Goal: Information Seeking & Learning: Learn about a topic

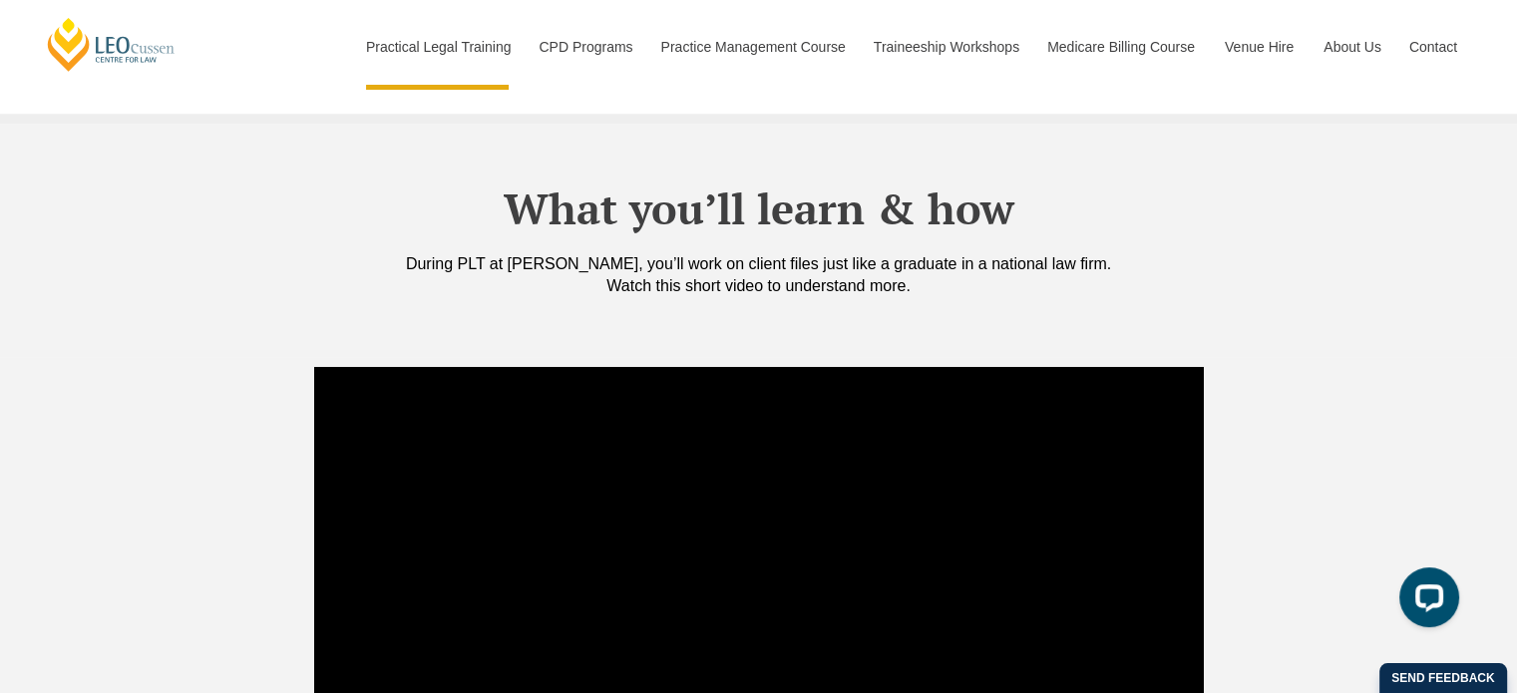
scroll to position [1595, 0]
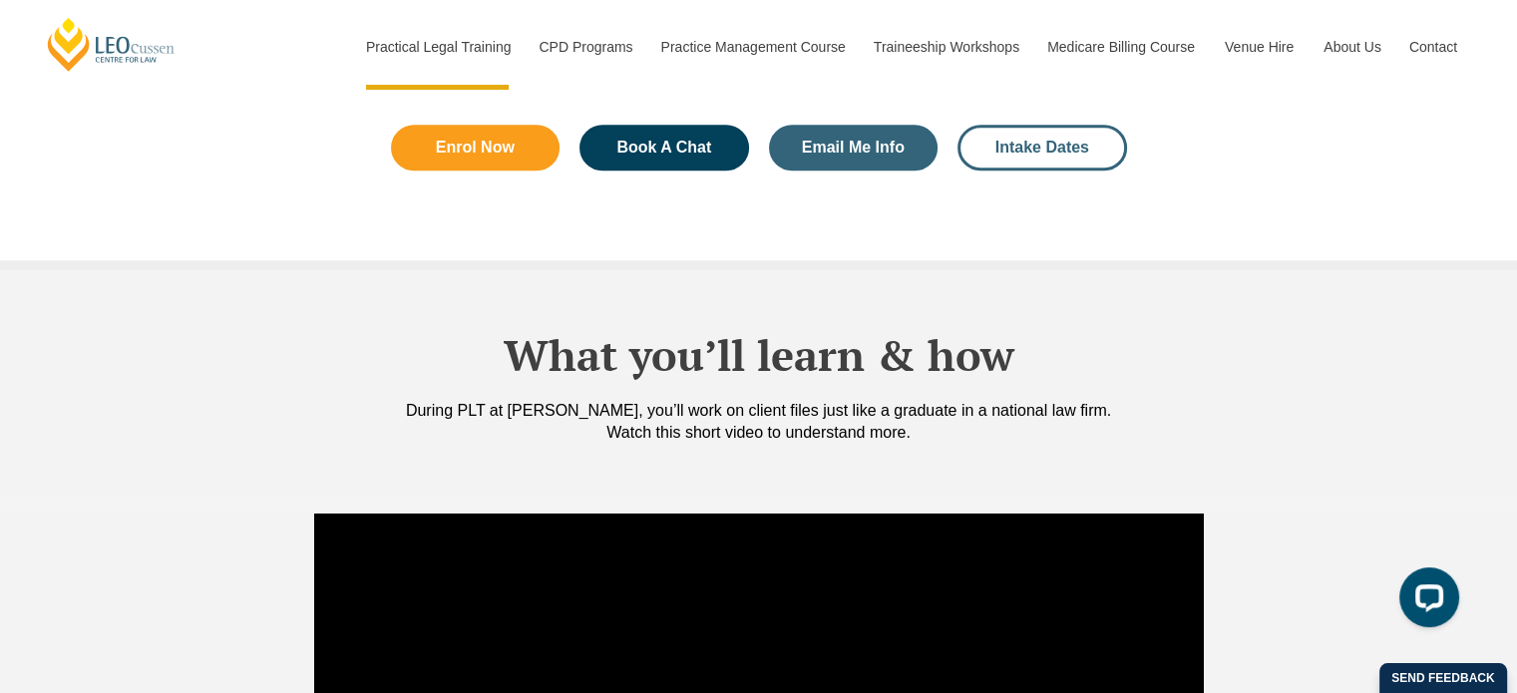
click at [1048, 140] on span "Intake Dates" at bounding box center [1042, 148] width 94 height 16
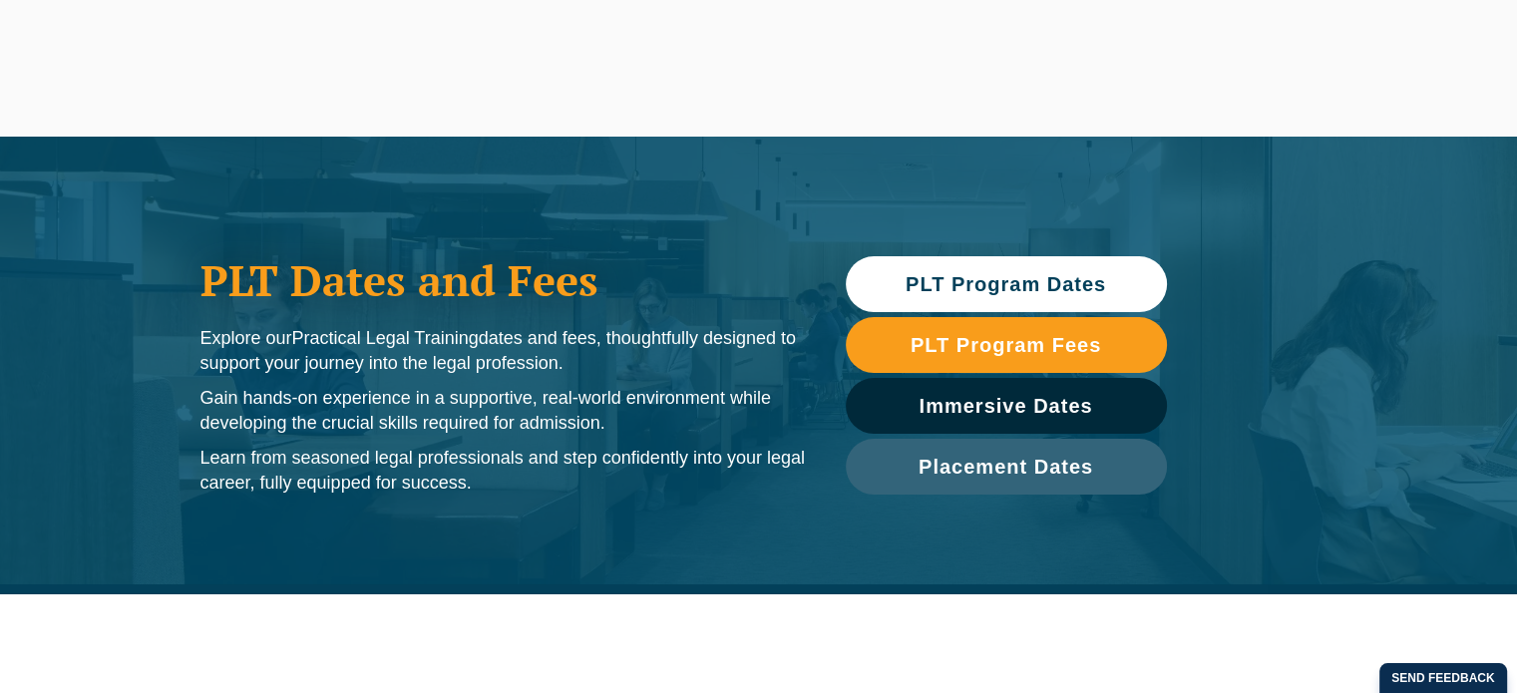
click at [964, 279] on span "PLT Program Dates" at bounding box center [1005, 284] width 200 height 20
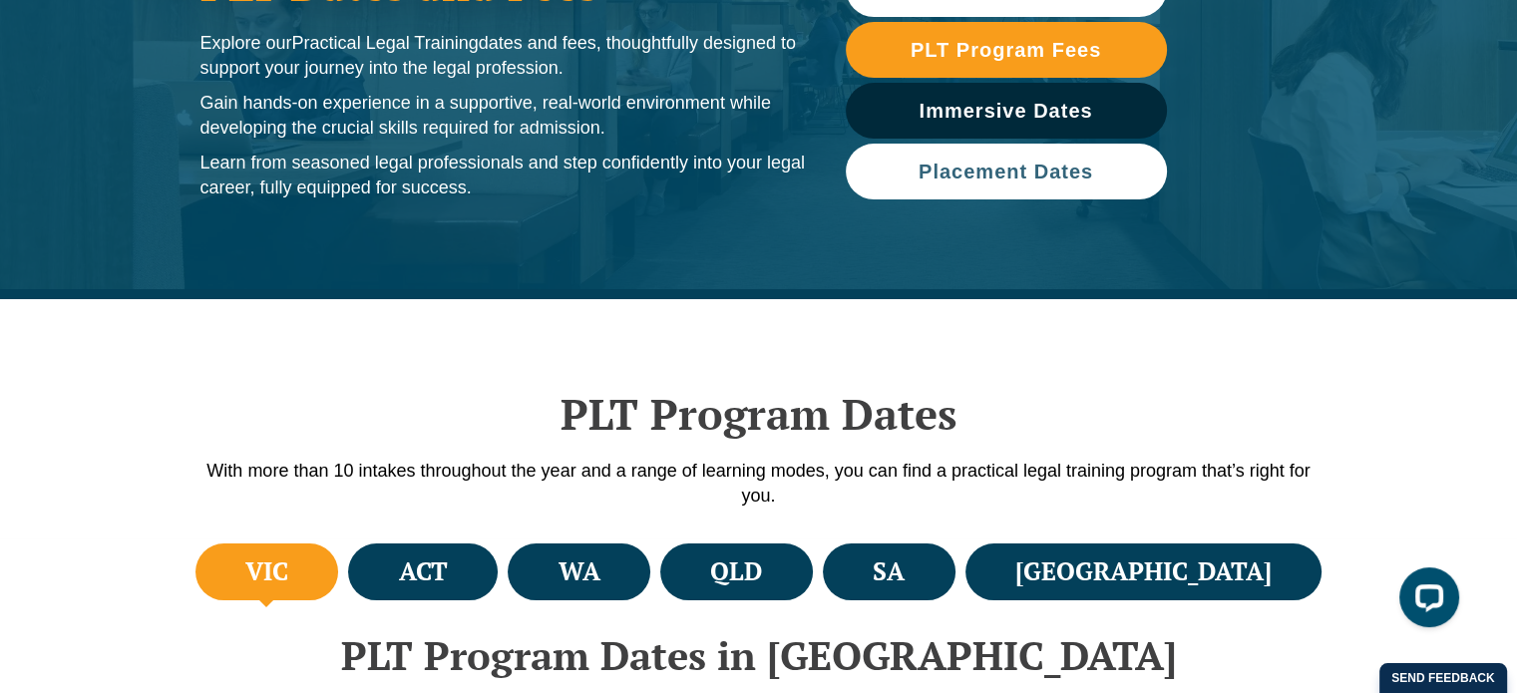
click at [994, 183] on link "Placement Dates" at bounding box center [1006, 172] width 321 height 56
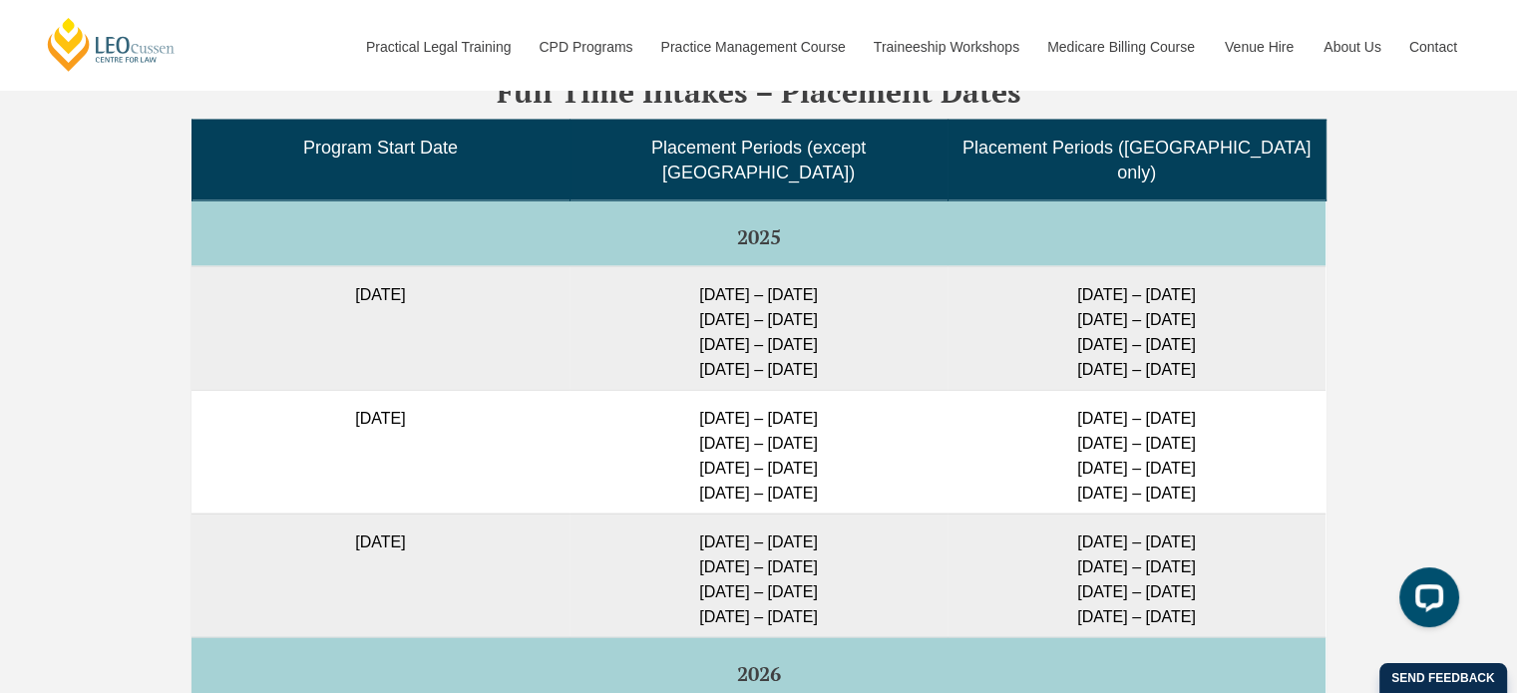
scroll to position [5281, 0]
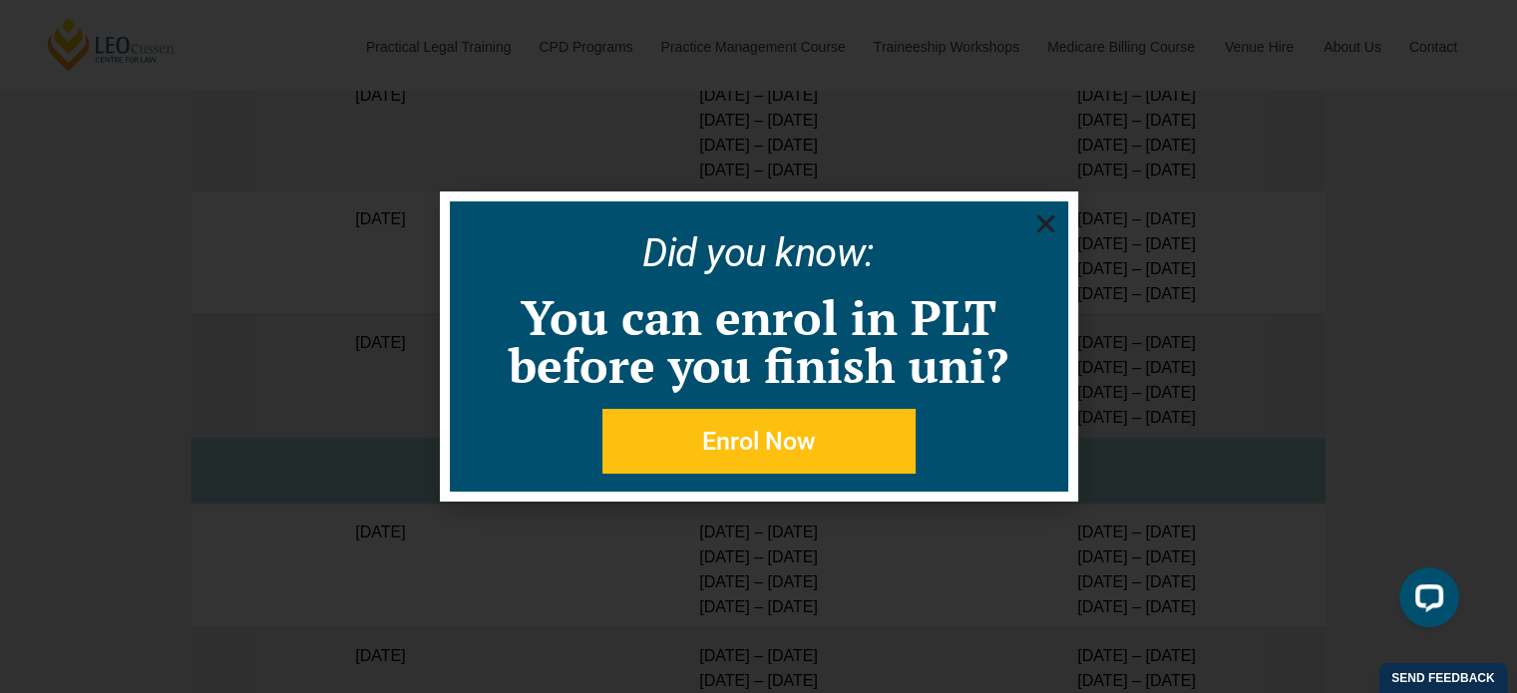
click at [1049, 225] on icon "Close" at bounding box center [1045, 223] width 25 height 25
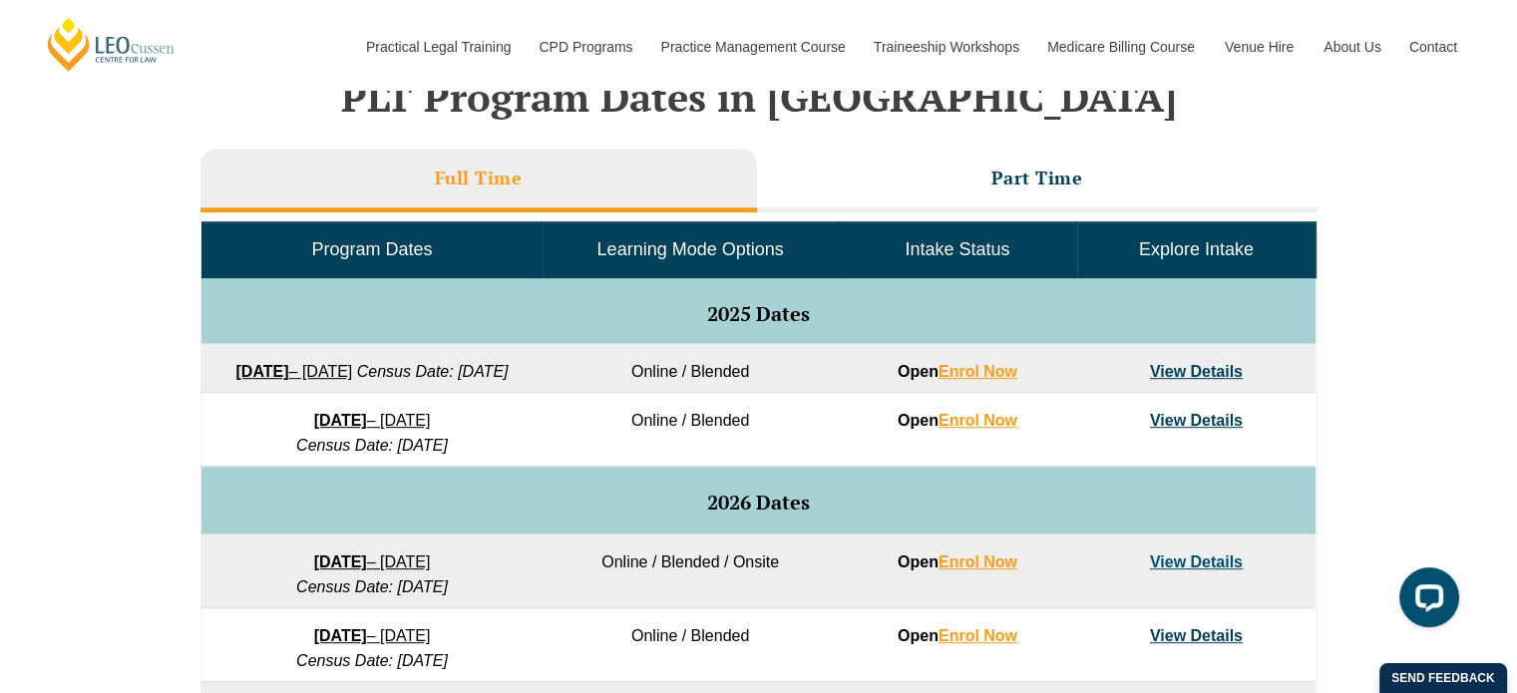
scroll to position [694, 0]
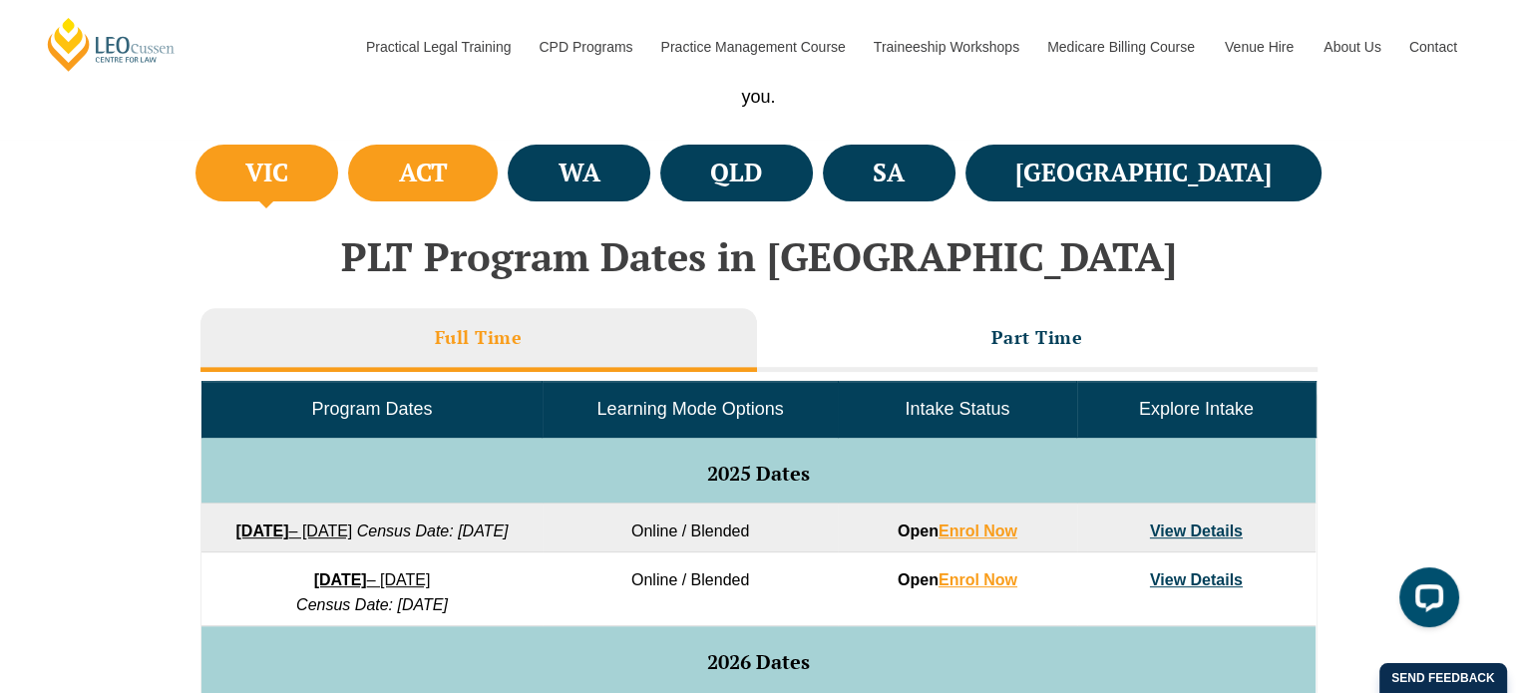
click at [448, 163] on h4 "ACT" at bounding box center [423, 173] width 49 height 33
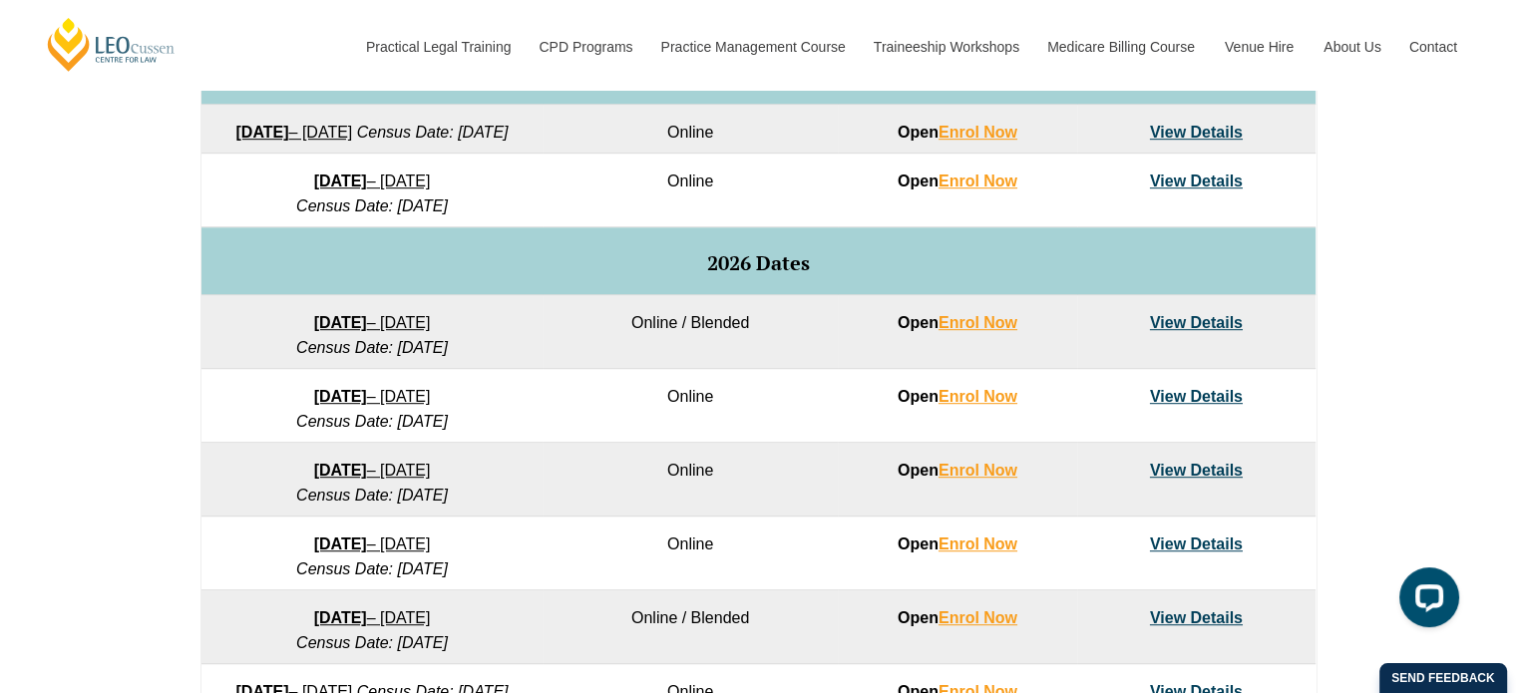
scroll to position [1193, 0]
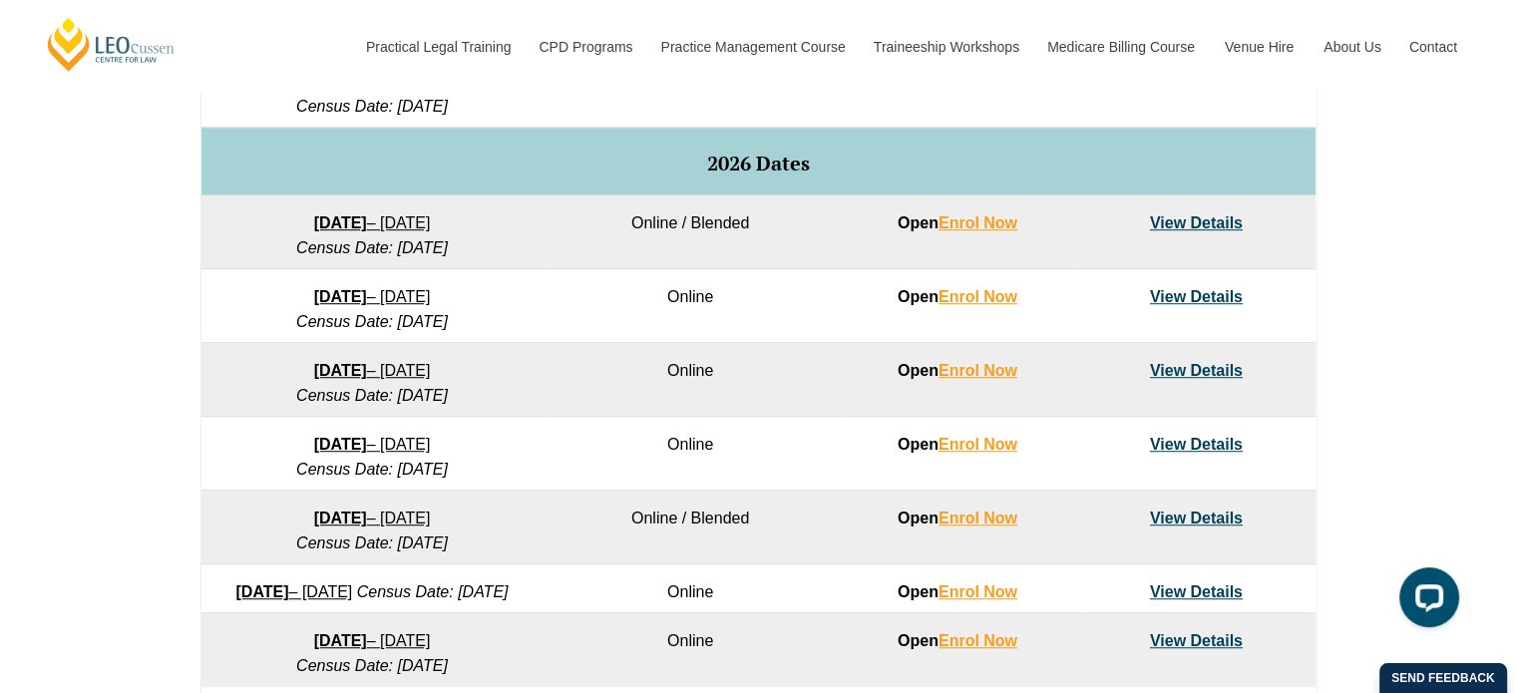
click at [1169, 453] on link "View Details" at bounding box center [1196, 444] width 93 height 17
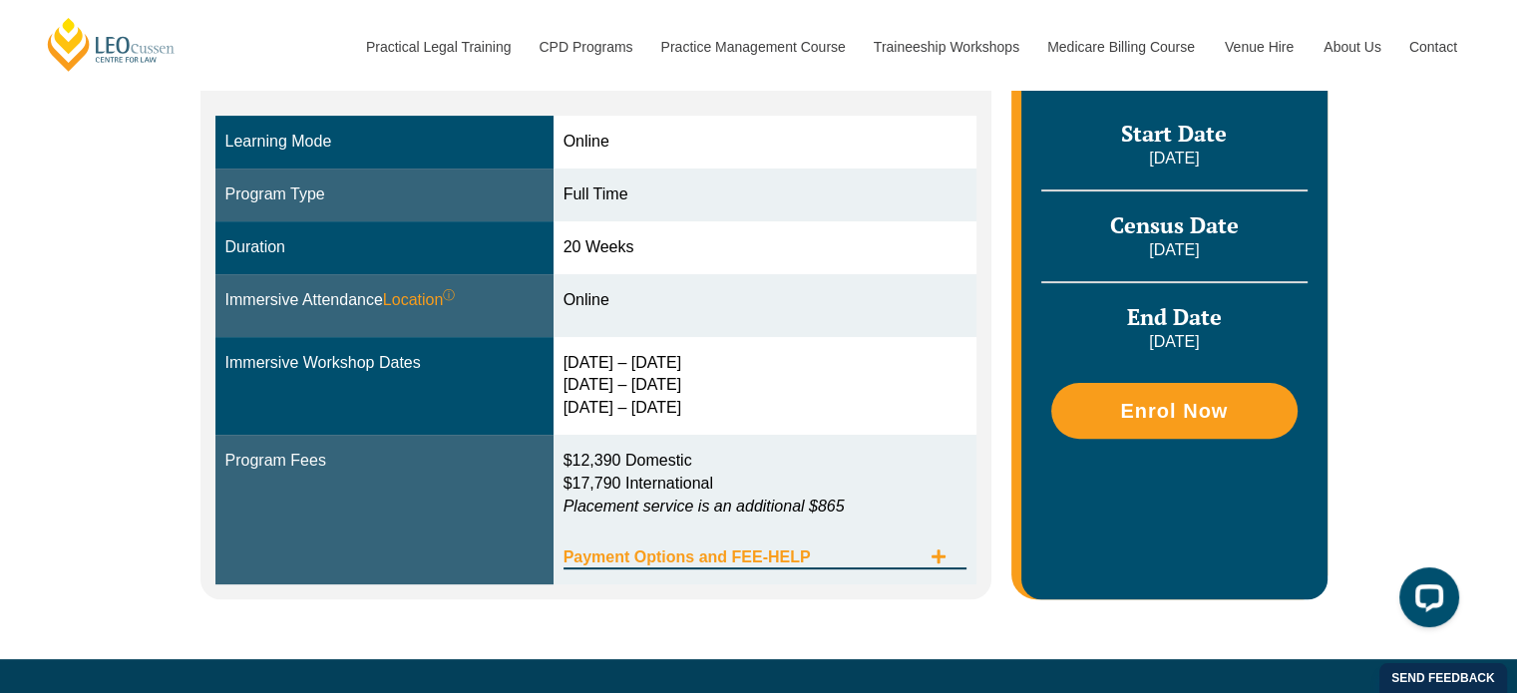
click at [945, 533] on div "Payment Options and FEE-HELP" at bounding box center [765, 548] width 404 height 41
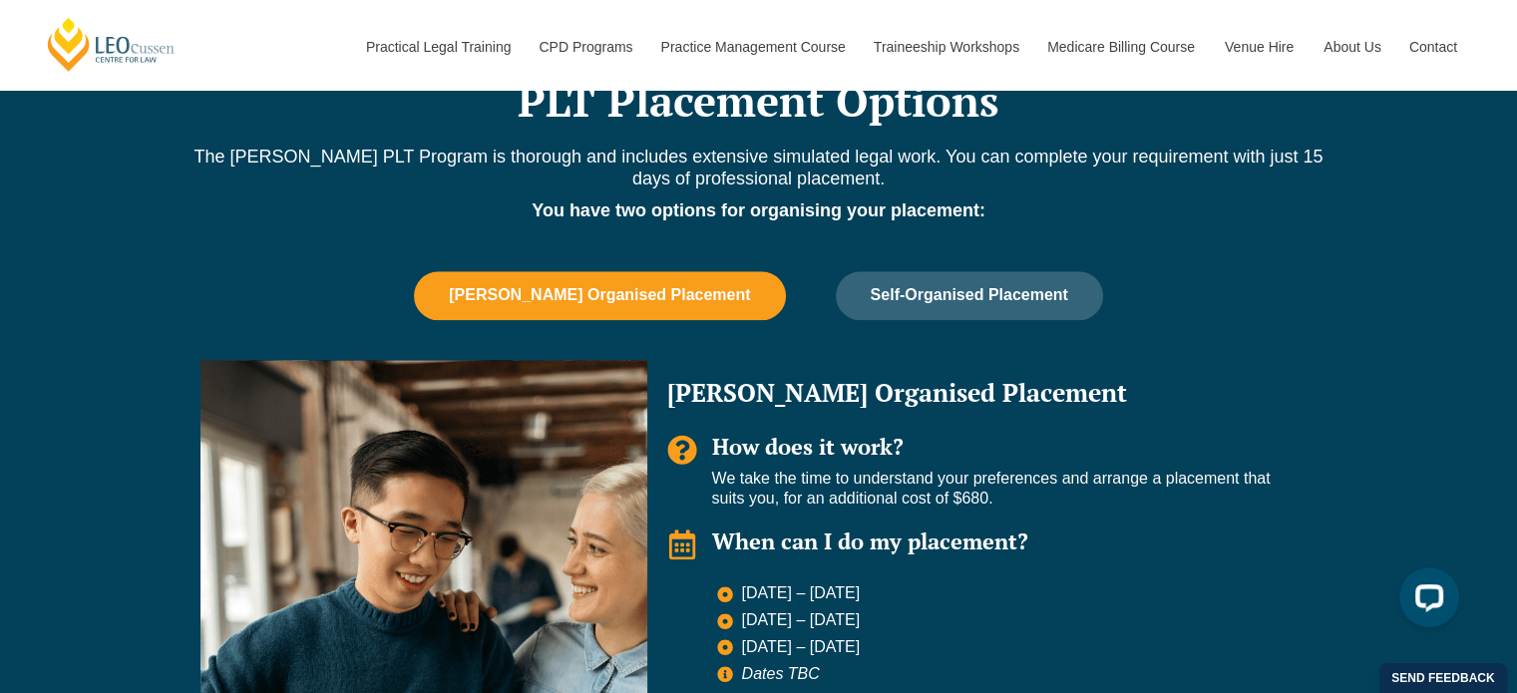
scroll to position [1747, 0]
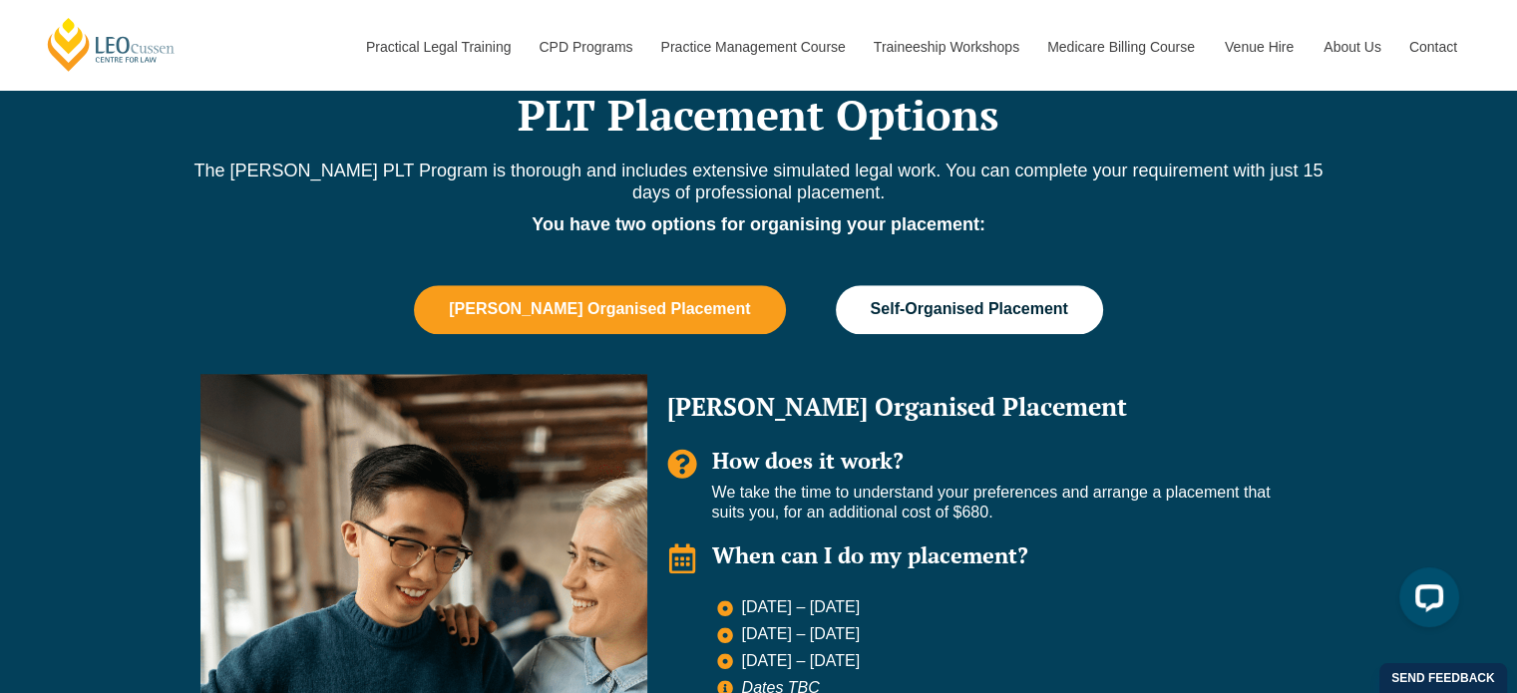
click at [945, 303] on span "Self-Organised Placement" at bounding box center [968, 309] width 197 height 18
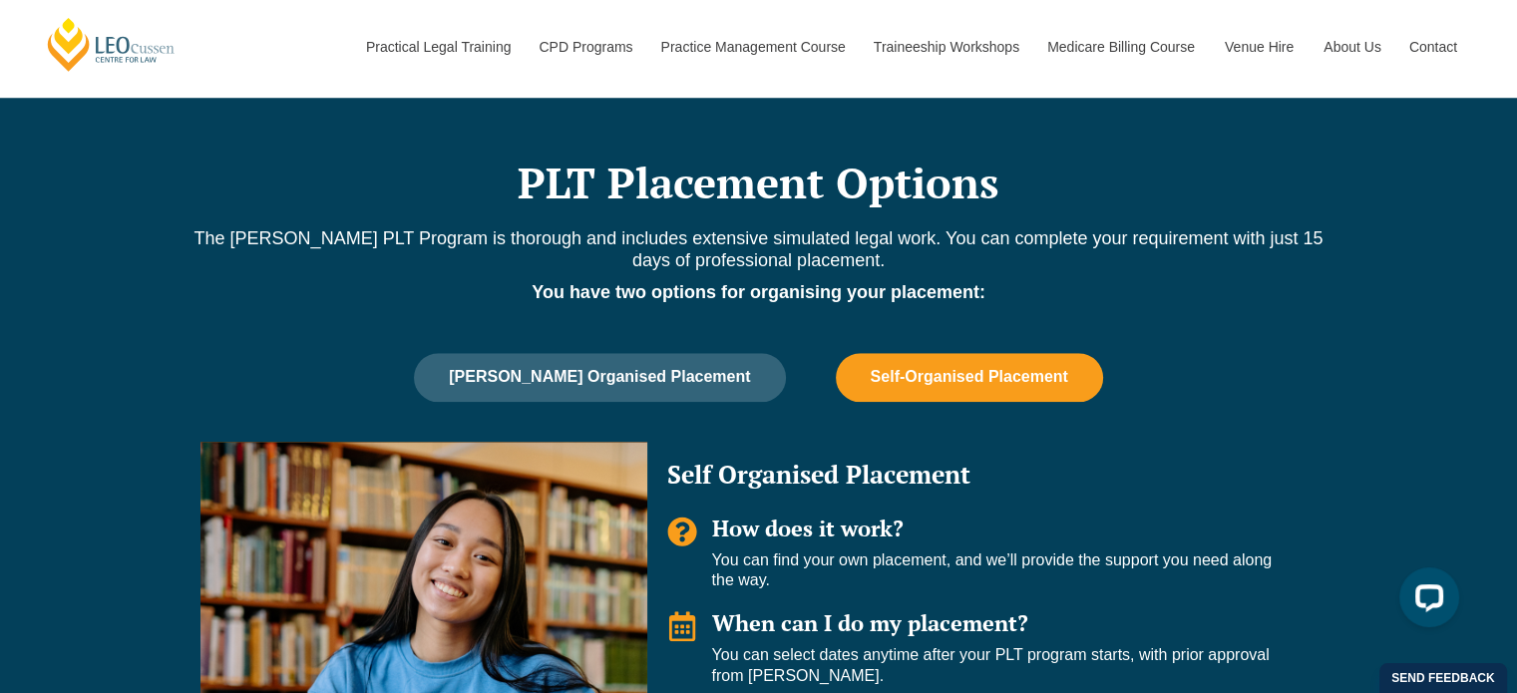
scroll to position [1647, 0]
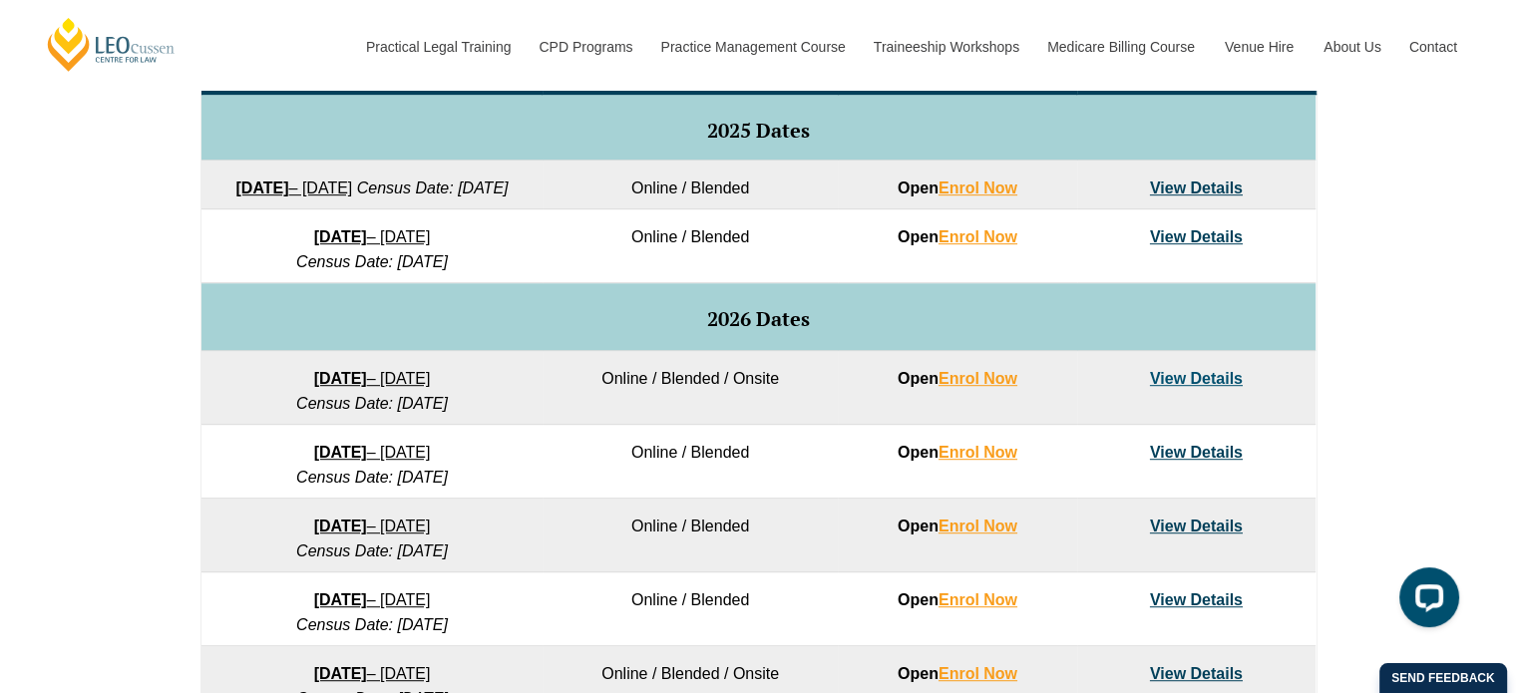
scroll to position [993, 0]
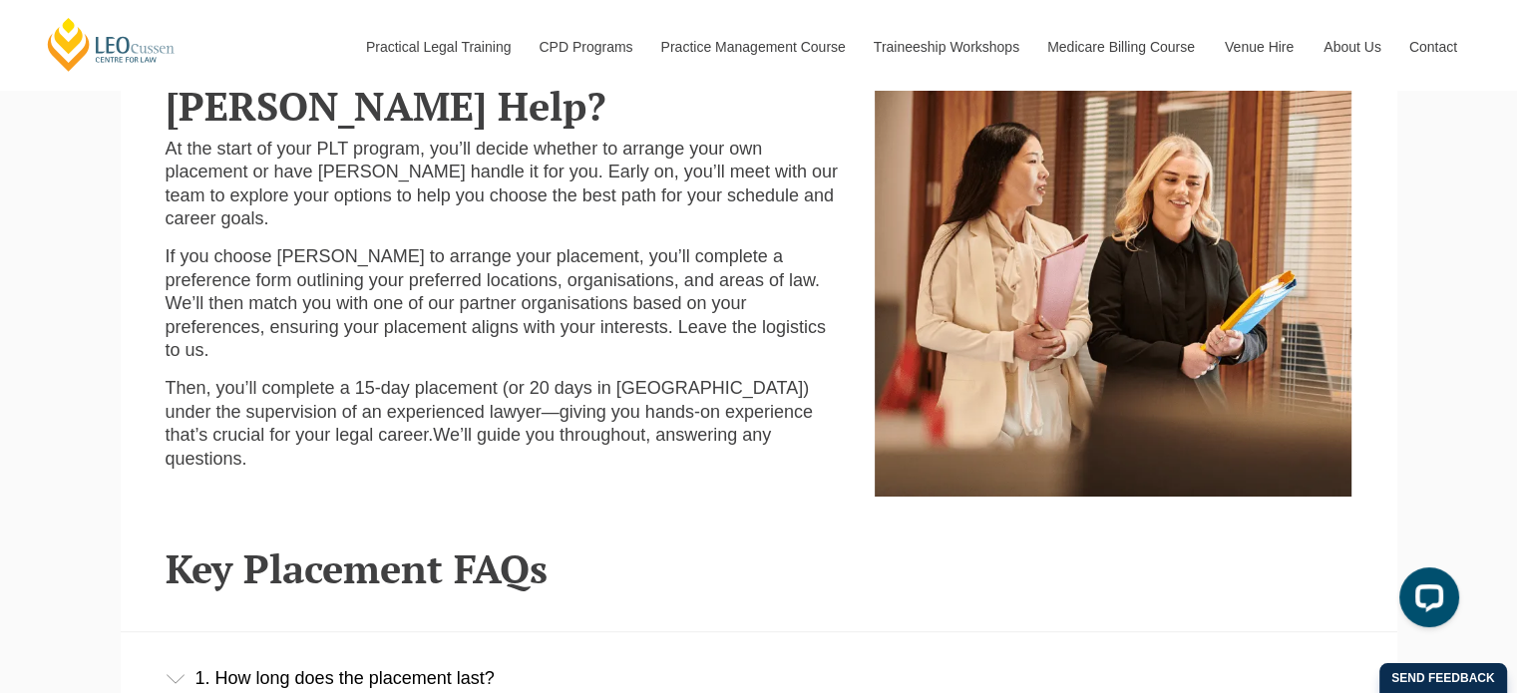
scroll to position [1197, 0]
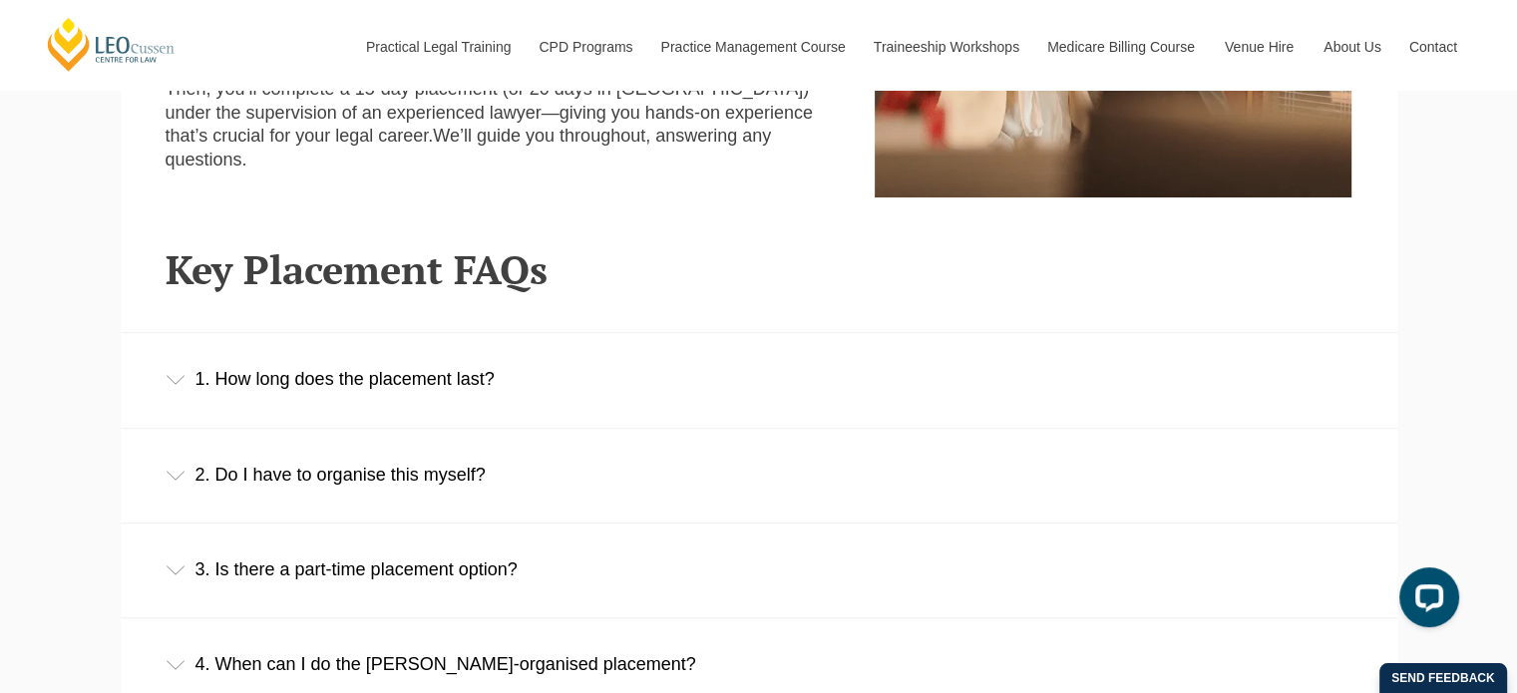
click at [554, 377] on div "1. How long does the placement last?" at bounding box center [759, 379] width 1276 height 93
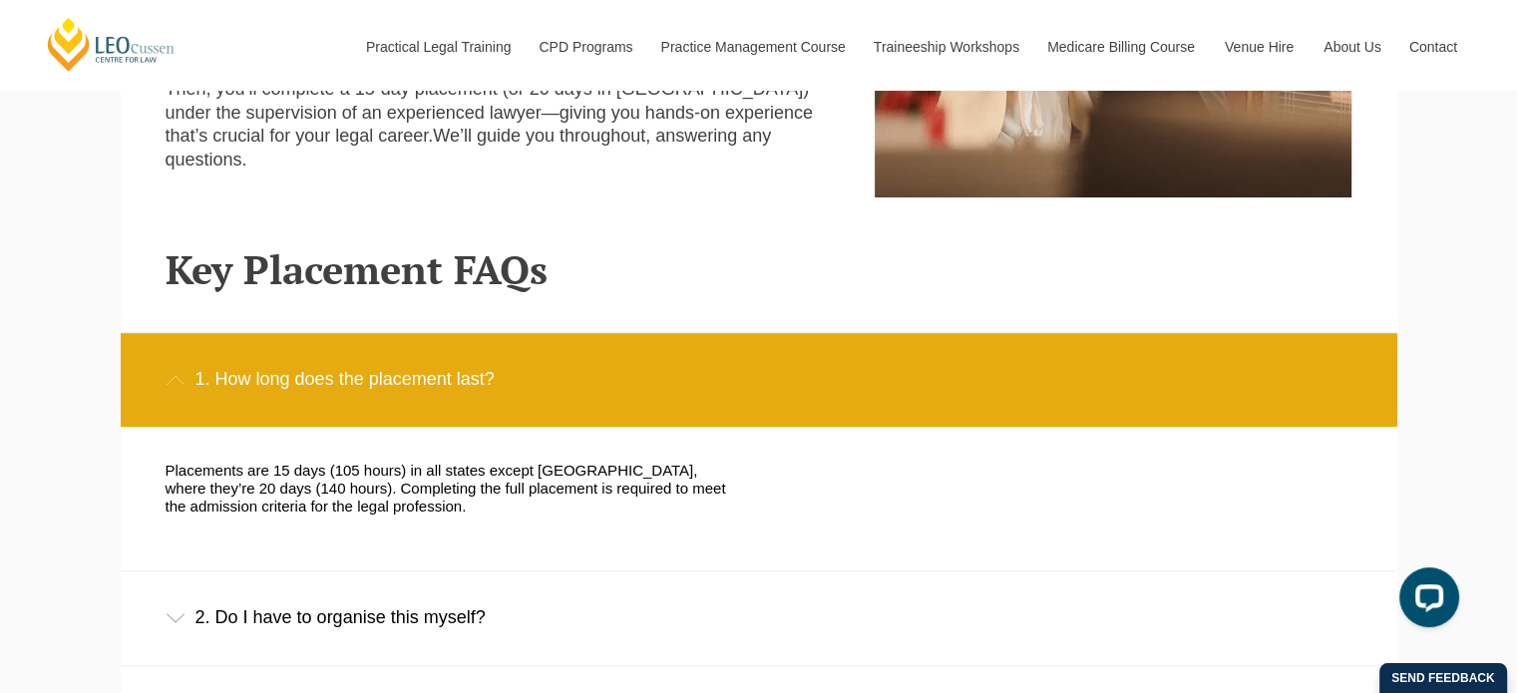
click at [434, 606] on div "2. Do I have to organise this myself?" at bounding box center [759, 617] width 1276 height 93
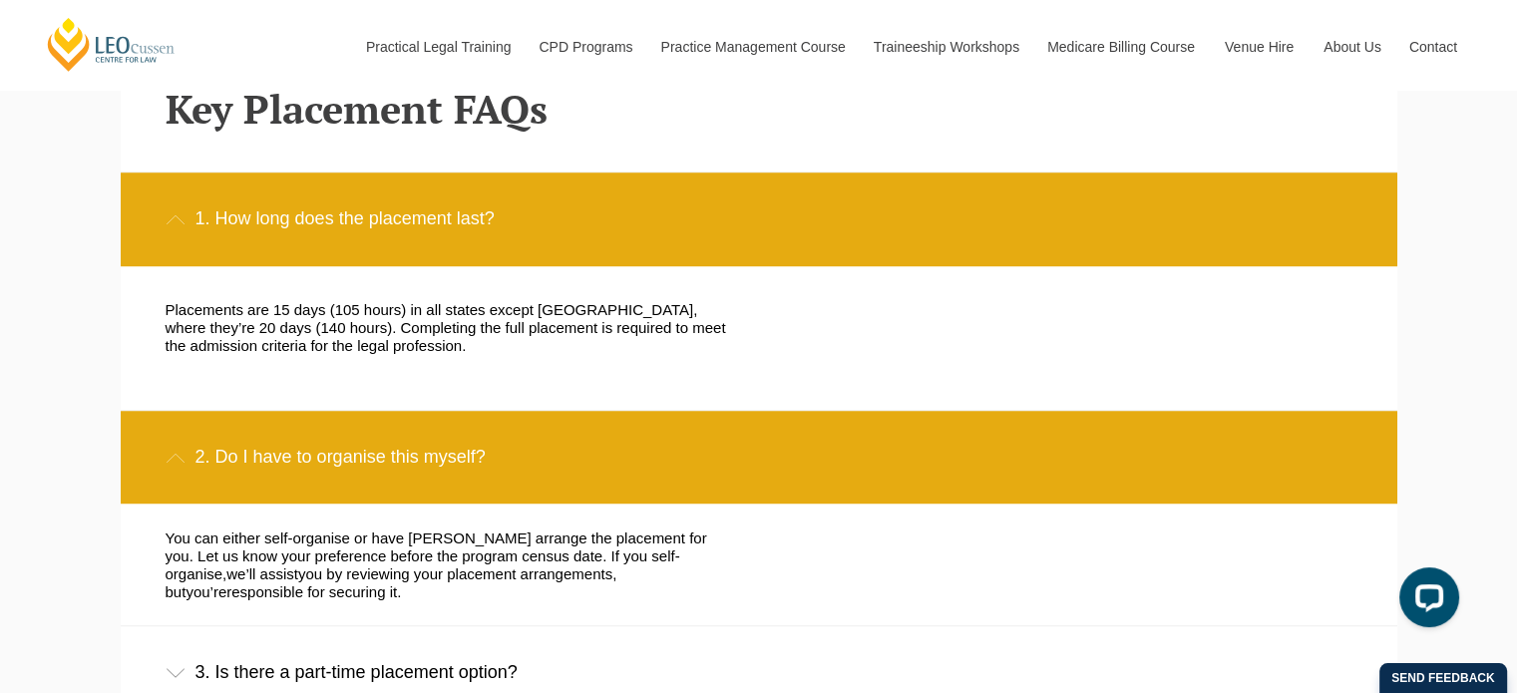
scroll to position [1595, 0]
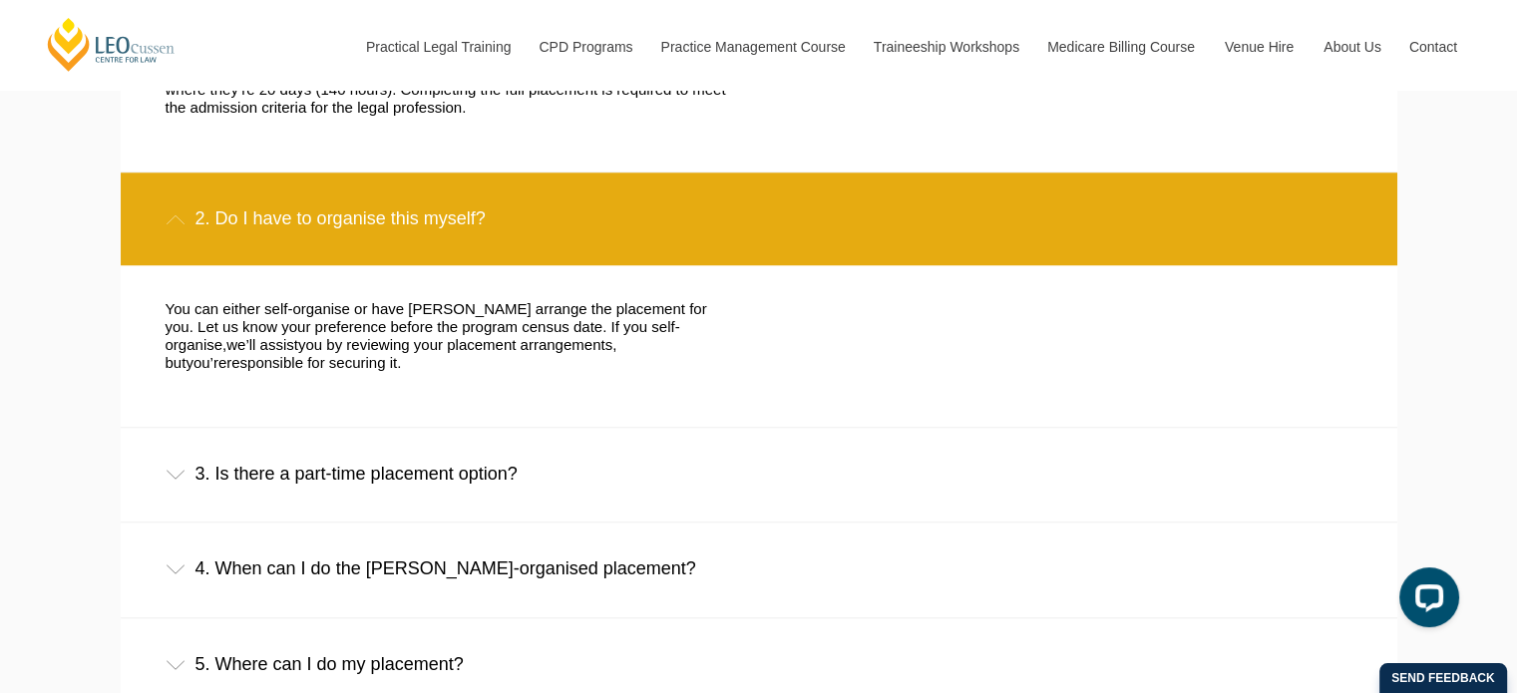
click at [466, 468] on div "3. Is there a part-time placement option?" at bounding box center [759, 474] width 1276 height 93
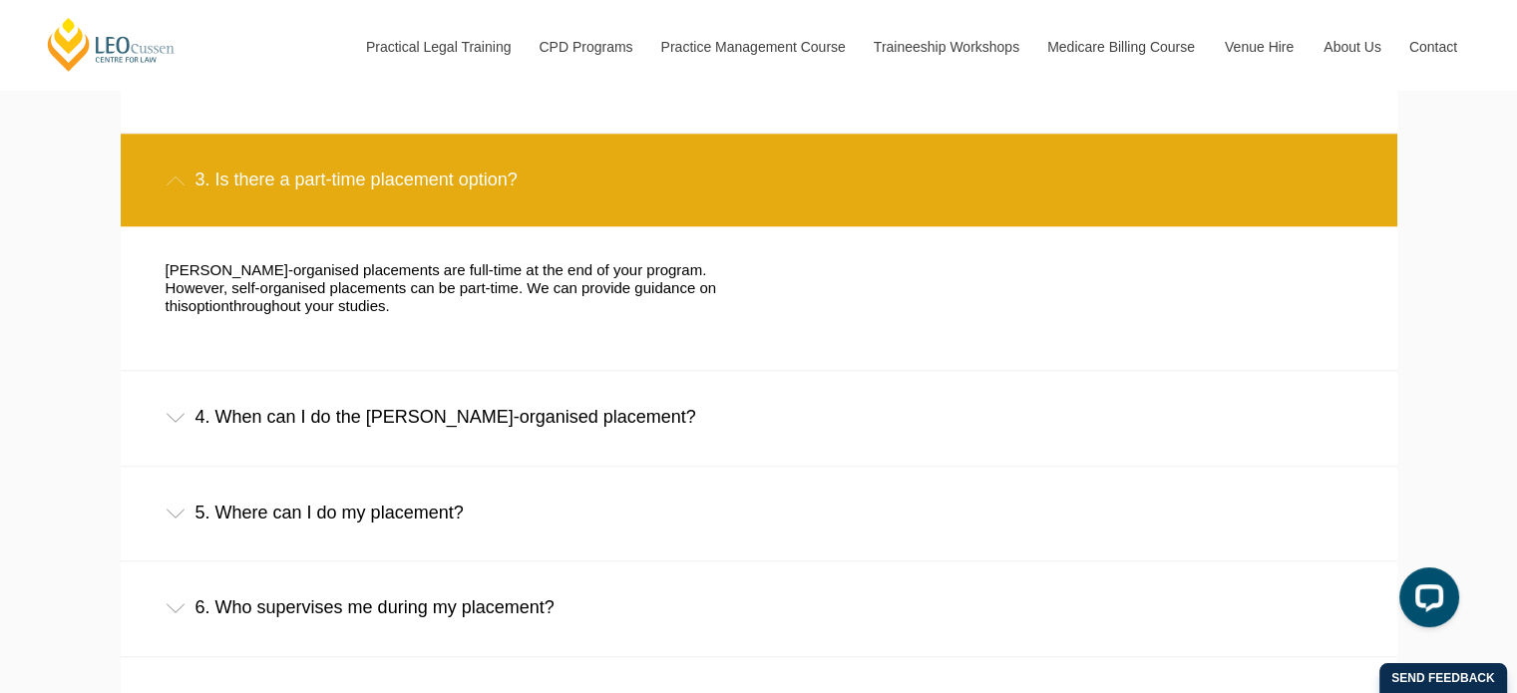
scroll to position [1994, 0]
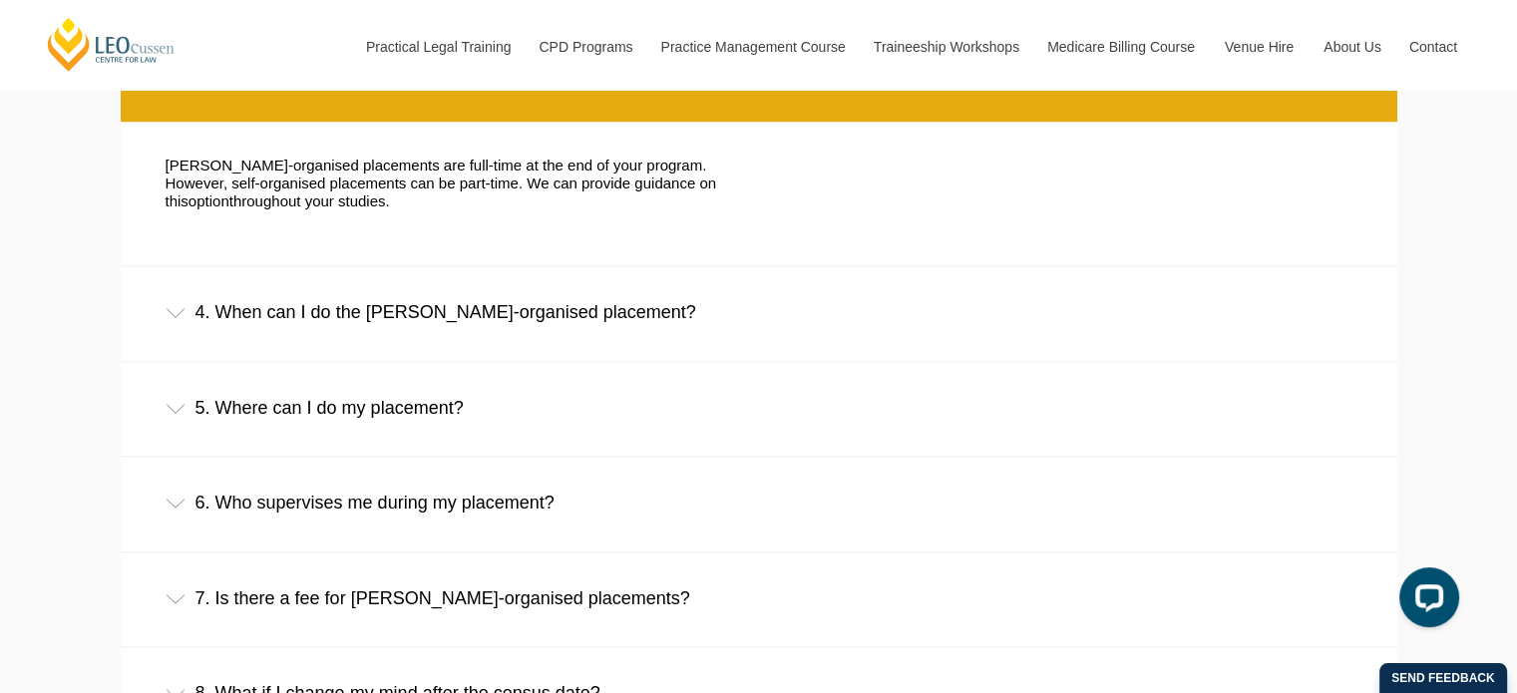
click at [508, 313] on div "4. When can I do the [PERSON_NAME]-organised placement?" at bounding box center [759, 312] width 1276 height 93
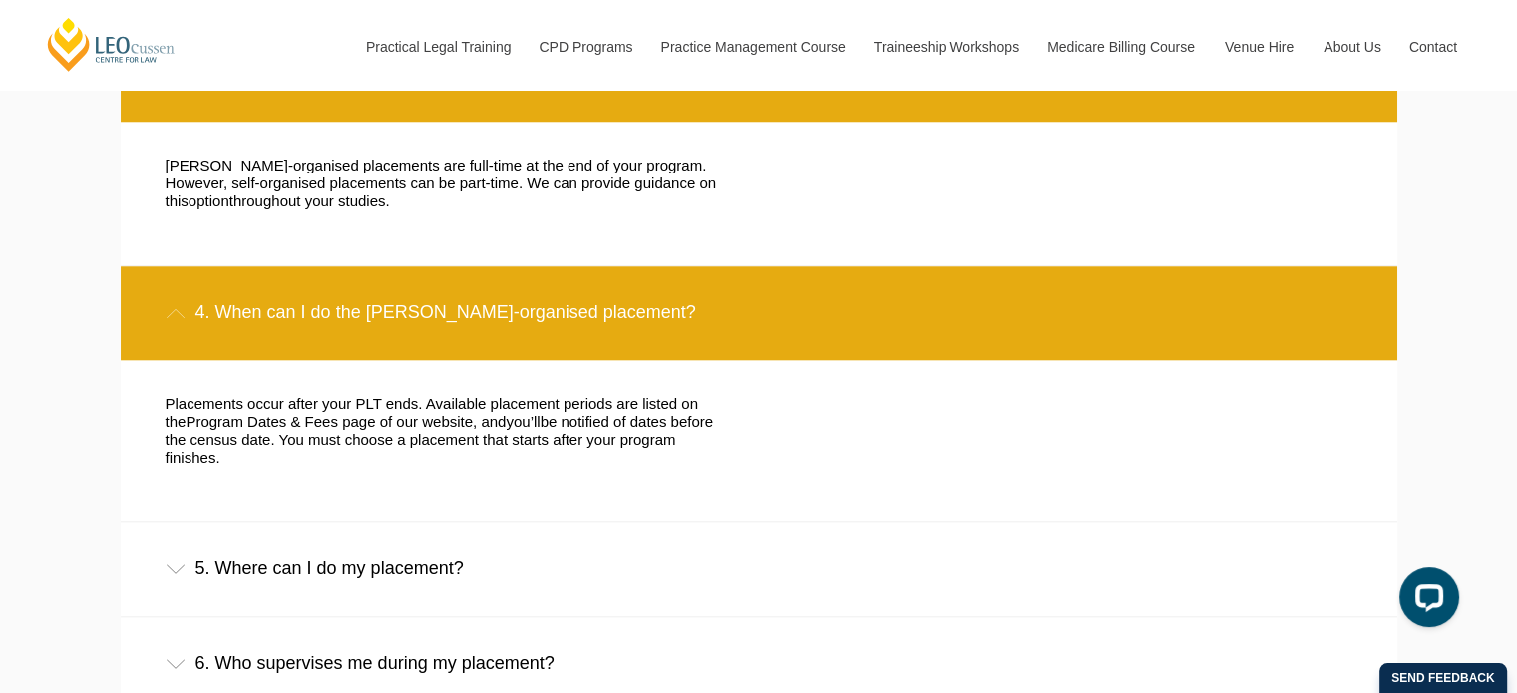
click at [534, 554] on div "5. Where can I do my placement?" at bounding box center [759, 568] width 1276 height 93
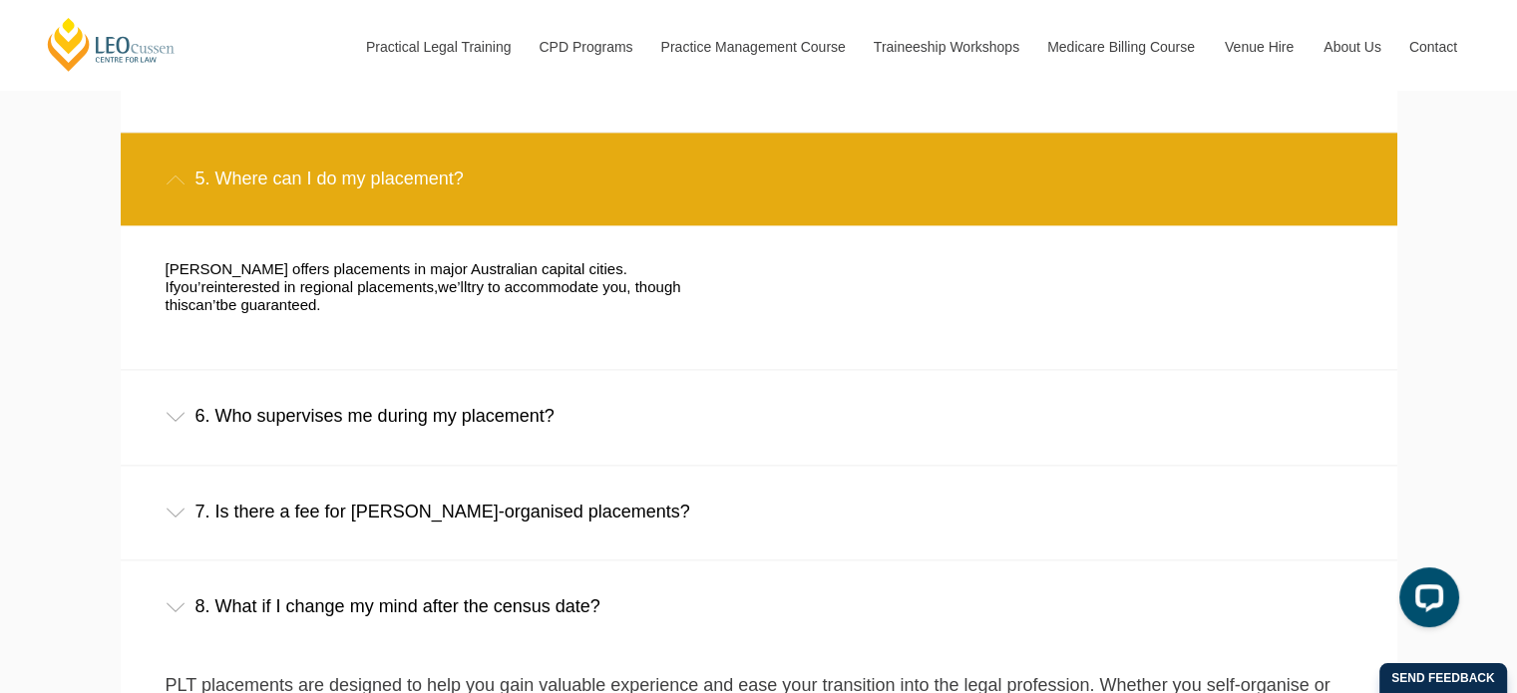
scroll to position [2393, 0]
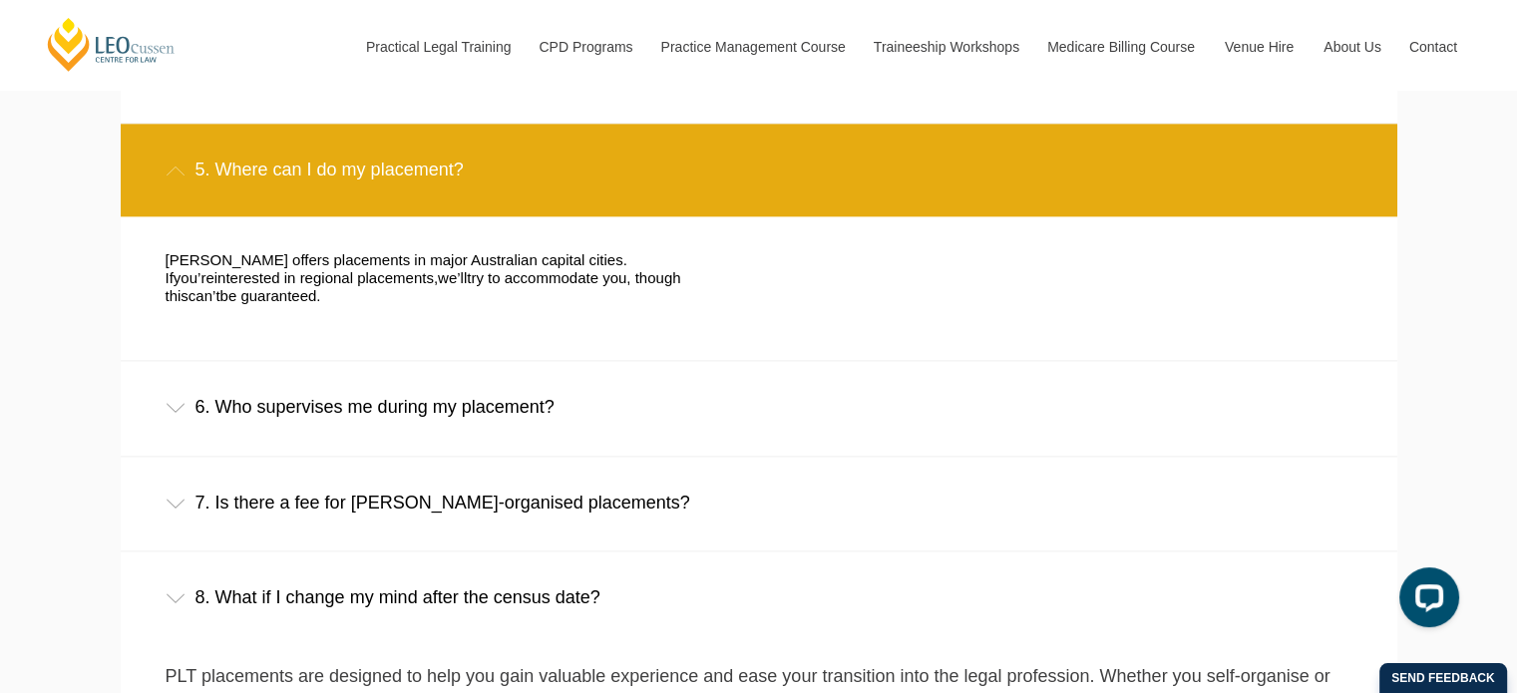
click at [515, 365] on div "6. Who supervises me during my placement?" at bounding box center [759, 407] width 1276 height 93
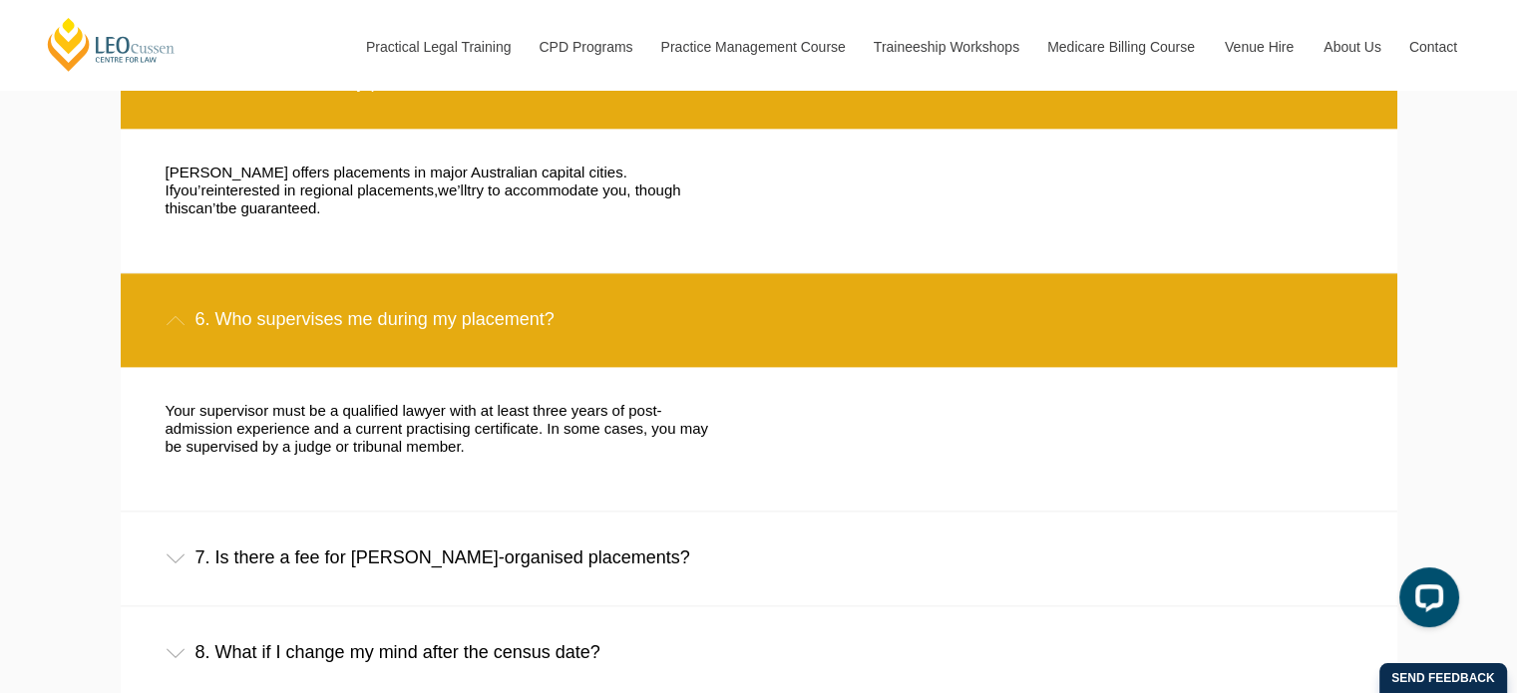
scroll to position [2593, 0]
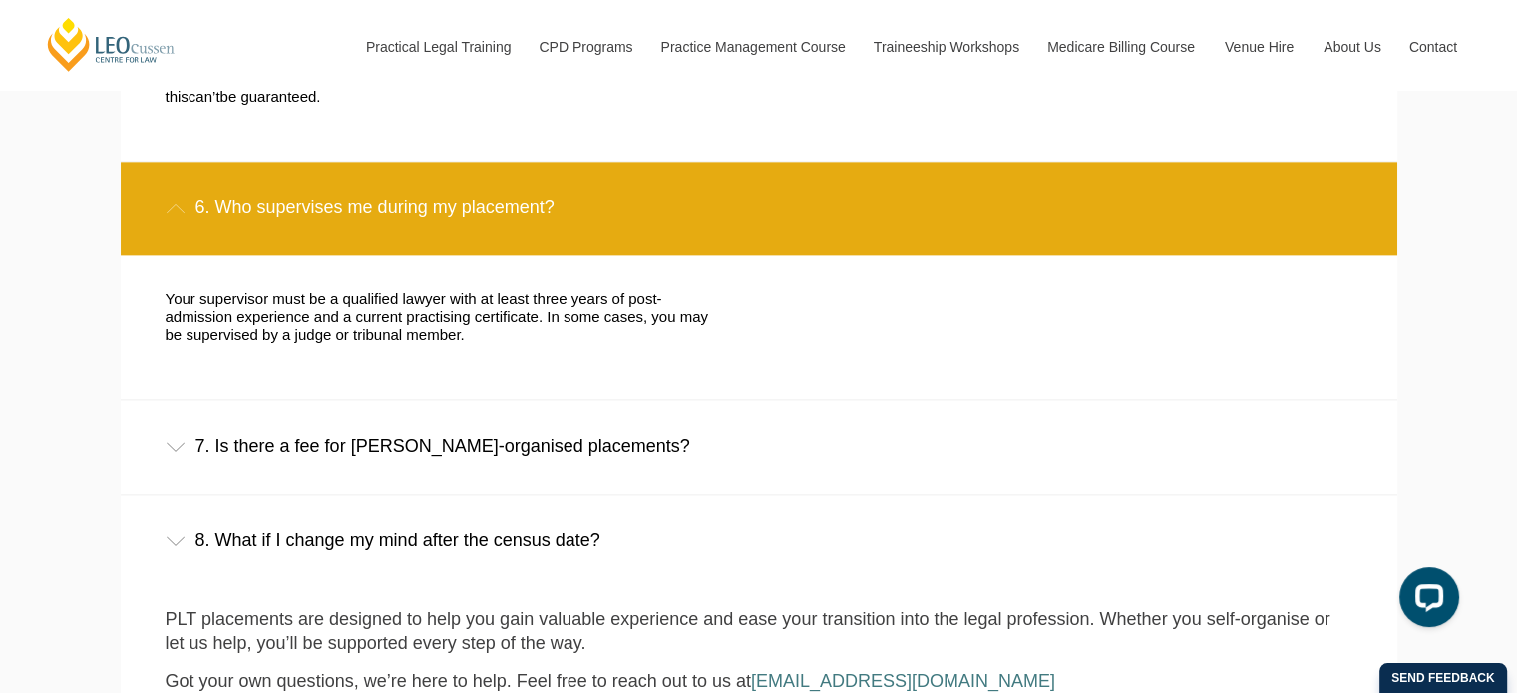
click at [514, 427] on div "7. Is there a fee for [PERSON_NAME]-organised placements?" at bounding box center [759, 446] width 1276 height 93
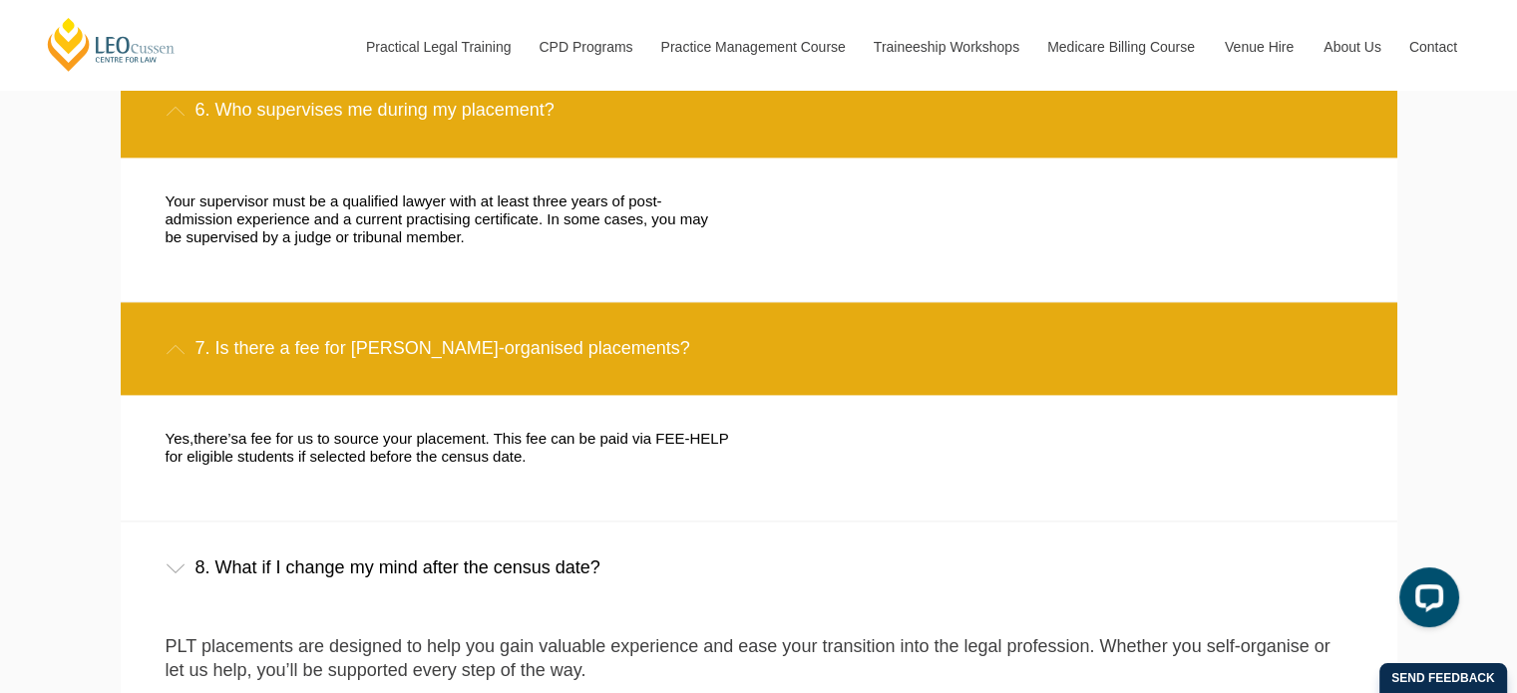
scroll to position [2792, 0]
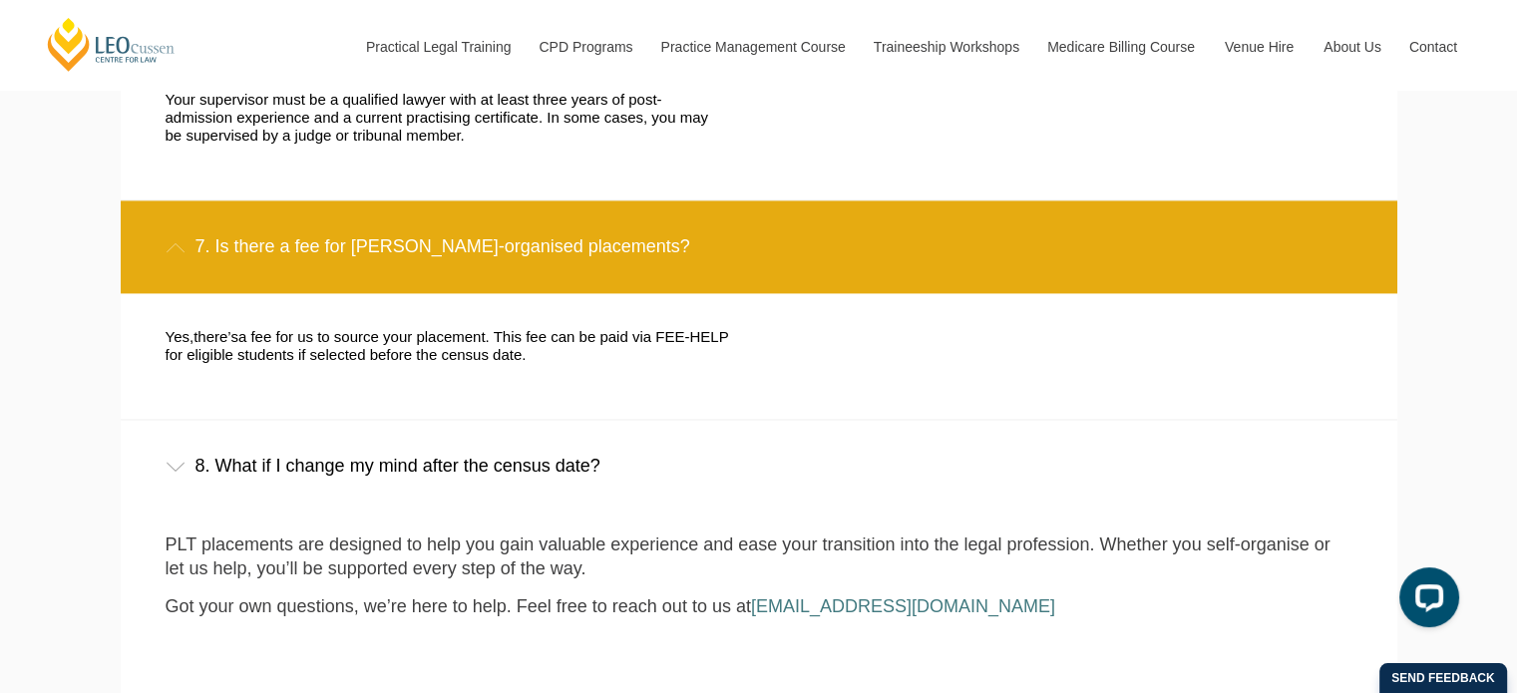
click at [491, 443] on div "8. What if I change my mind after the census date?" at bounding box center [759, 466] width 1276 height 93
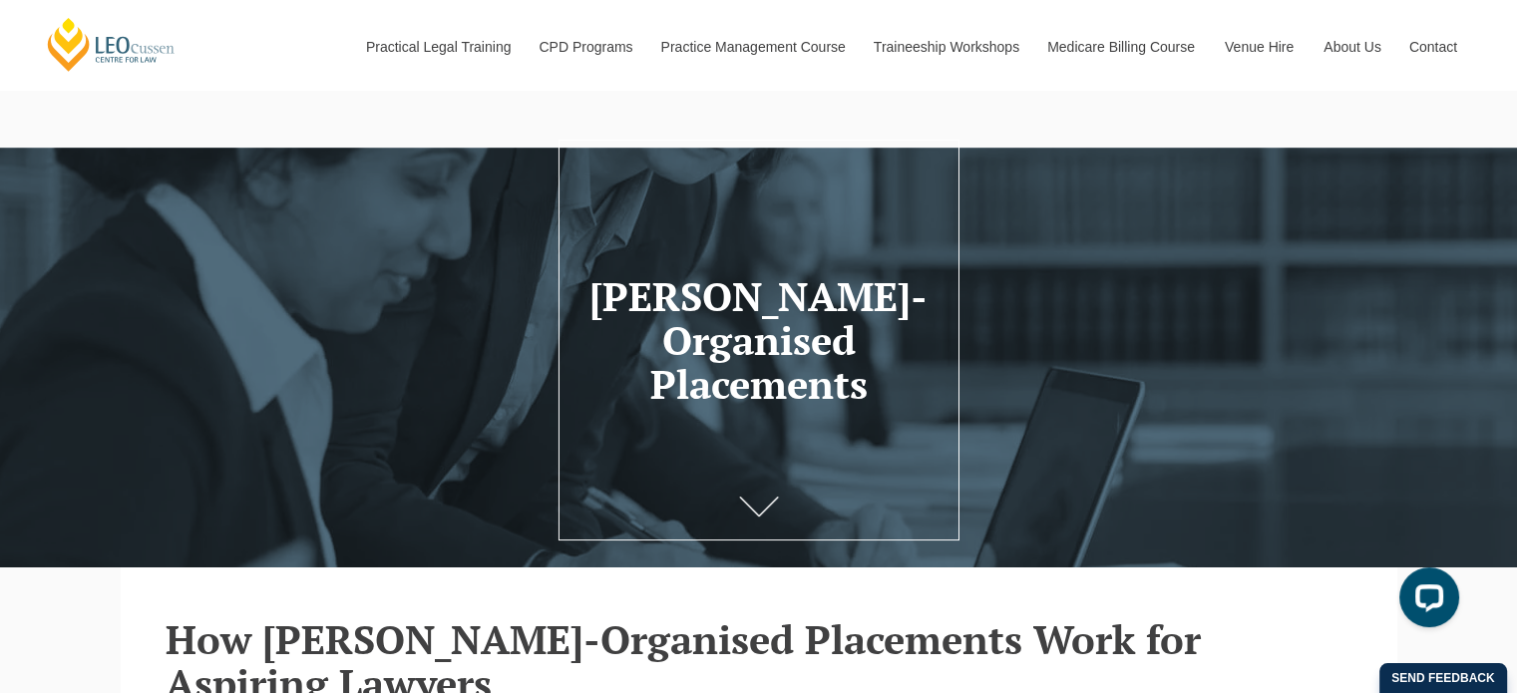
scroll to position [0, 0]
